Goal: Navigation & Orientation: Find specific page/section

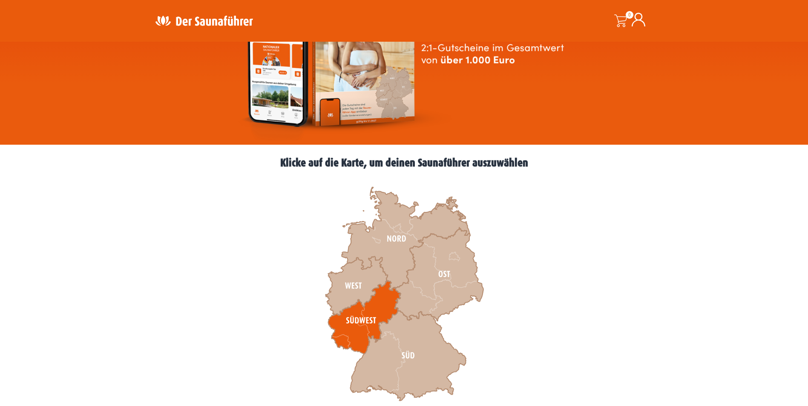
drag, startPoint x: 0, startPoint y: 0, endPoint x: 356, endPoint y: 323, distance: 480.5
click at [356, 323] on icon at bounding box center [364, 317] width 72 height 73
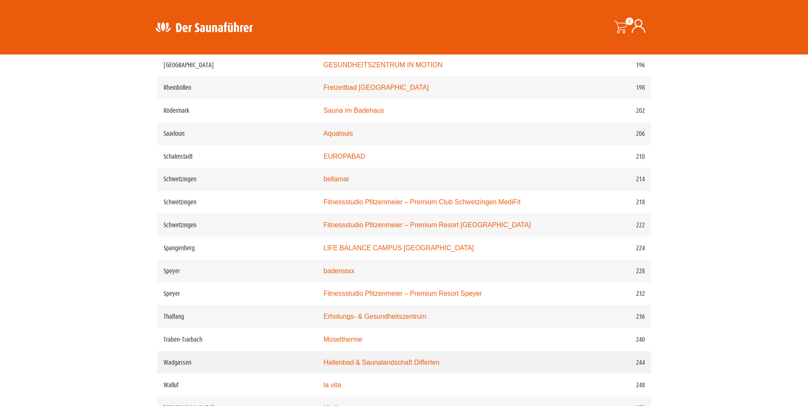
scroll to position [1534, 0]
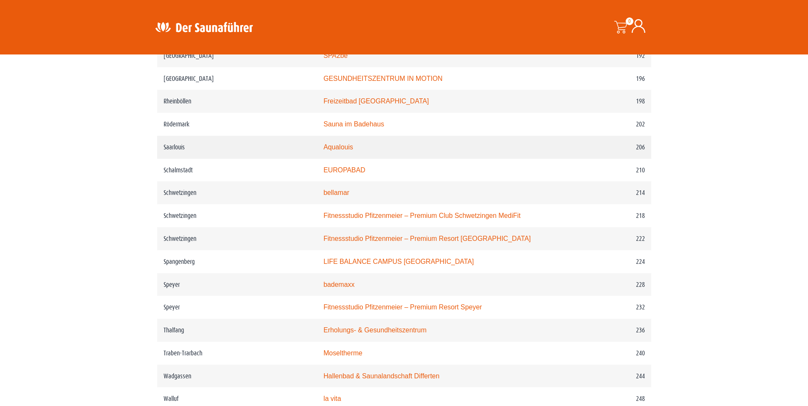
click at [339, 147] on link "Aqualouis" at bounding box center [338, 147] width 30 height 7
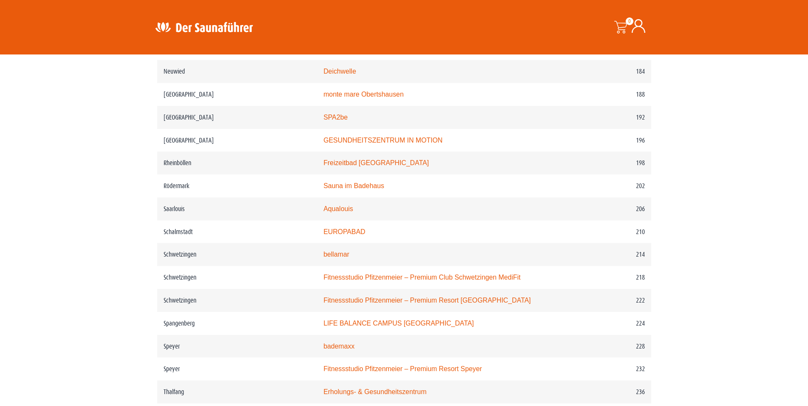
scroll to position [1534, 0]
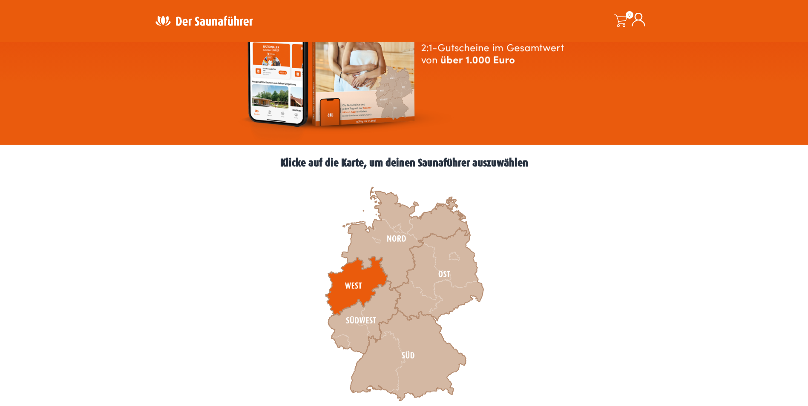
click at [348, 285] on icon at bounding box center [356, 286] width 62 height 59
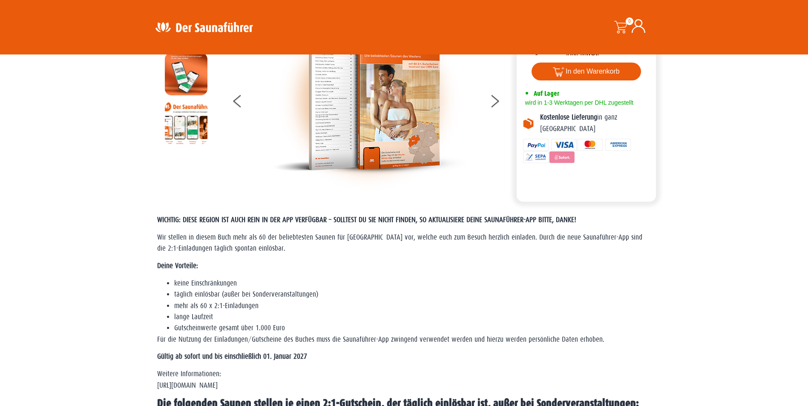
scroll to position [85, 0]
